Goal: Task Accomplishment & Management: Complete application form

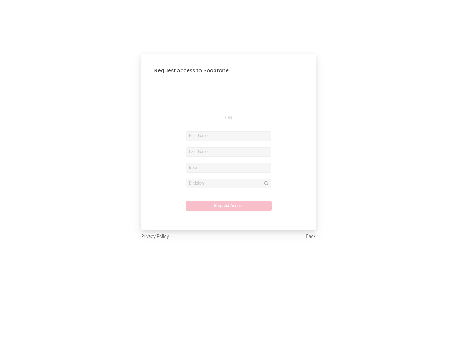
click at [228, 136] on input "text" at bounding box center [229, 136] width 86 height 10
type input "[PERSON_NAME]"
click at [228, 152] on input "text" at bounding box center [229, 152] width 86 height 10
type input "[PERSON_NAME]"
click at [228, 168] on input "text" at bounding box center [229, 168] width 86 height 10
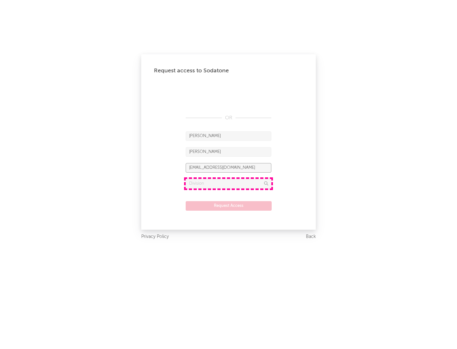
type input "[EMAIL_ADDRESS][DOMAIN_NAME]"
click at [228, 183] on input "text" at bounding box center [229, 184] width 86 height 10
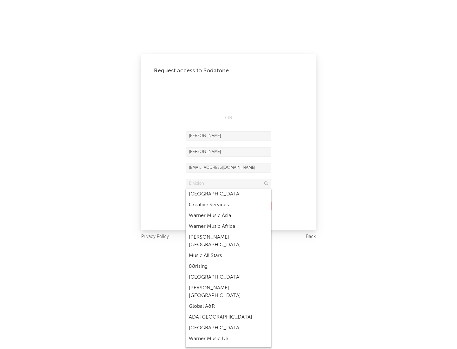
click at [228, 250] on div "Music All Stars" at bounding box center [229, 255] width 86 height 11
type input "Music All Stars"
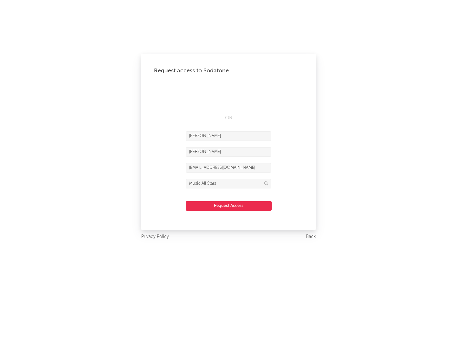
click at [228, 206] on button "Request Access" at bounding box center [229, 206] width 86 height 10
